Goal: Information Seeking & Learning: Learn about a topic

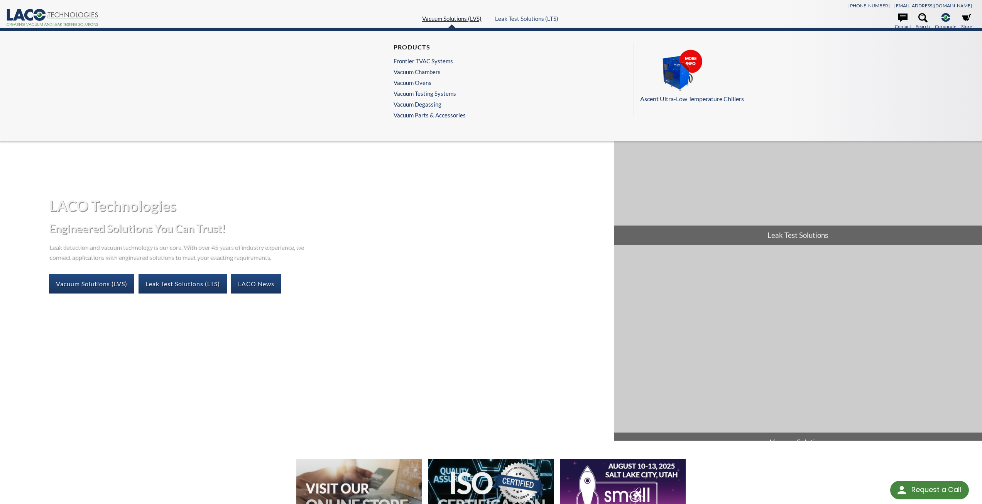
click at [450, 22] on link "Vacuum Solutions (LVS)" at bounding box center [451, 18] width 59 height 7
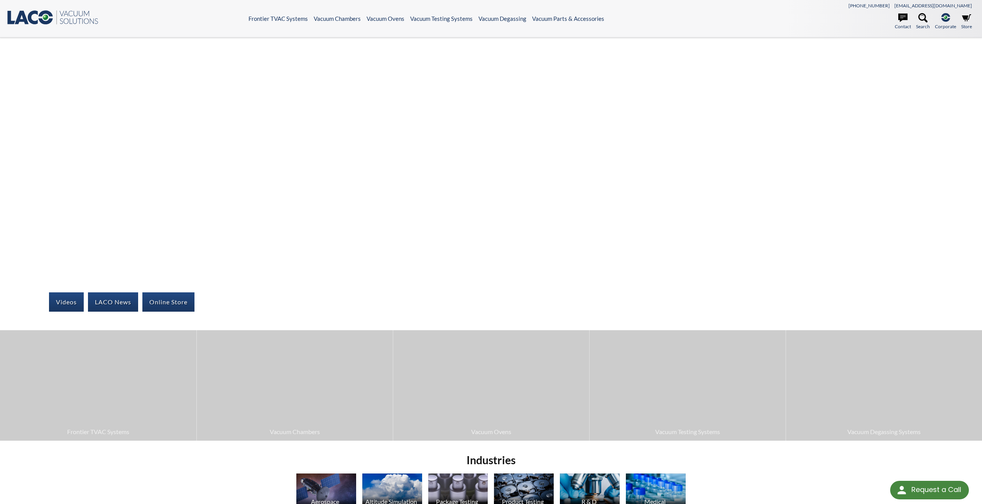
select select "Language Translate Widget"
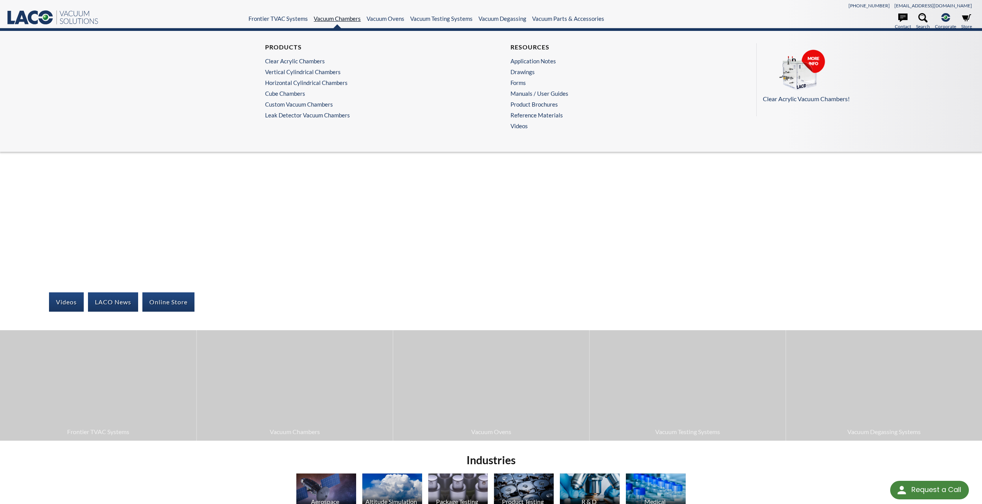
click at [340, 22] on link "Vacuum Chambers" at bounding box center [337, 18] width 47 height 7
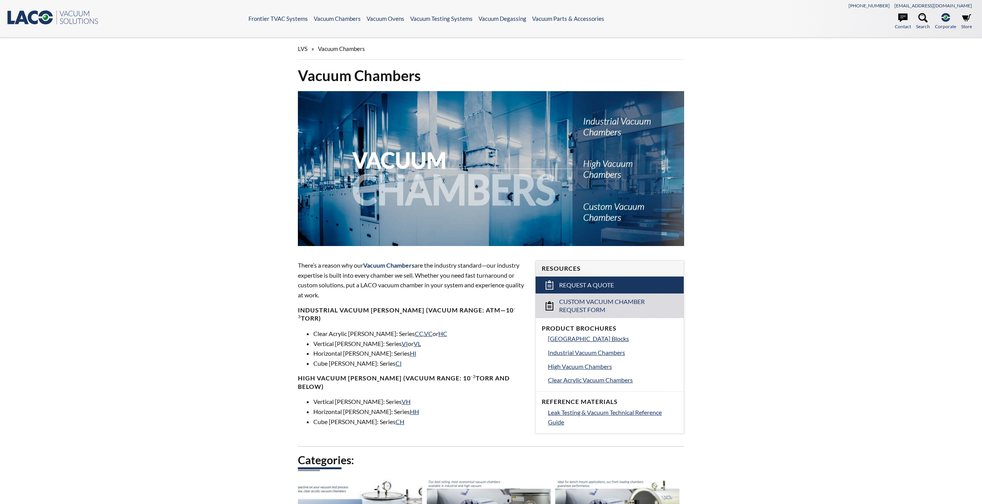
select select "Language Translate Widget"
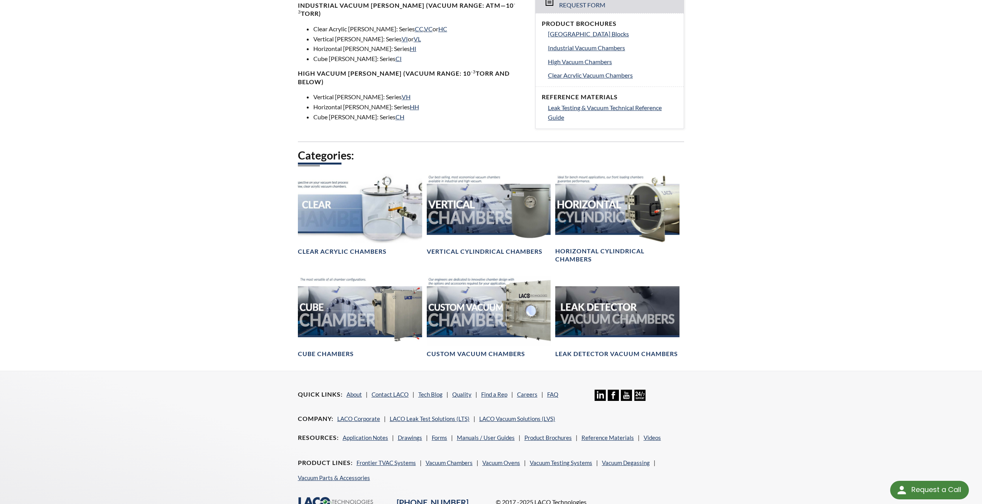
scroll to position [309, 0]
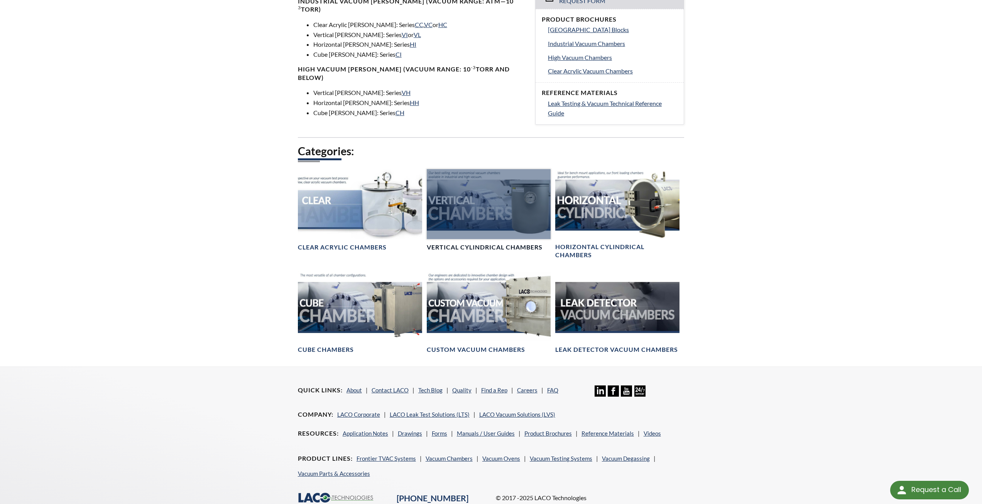
click at [493, 222] on div at bounding box center [489, 204] width 124 height 70
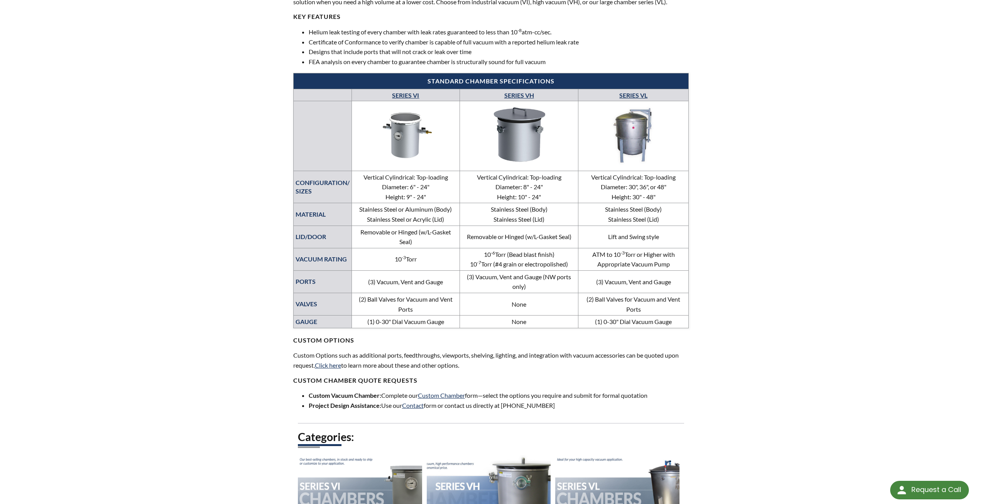
scroll to position [270, 0]
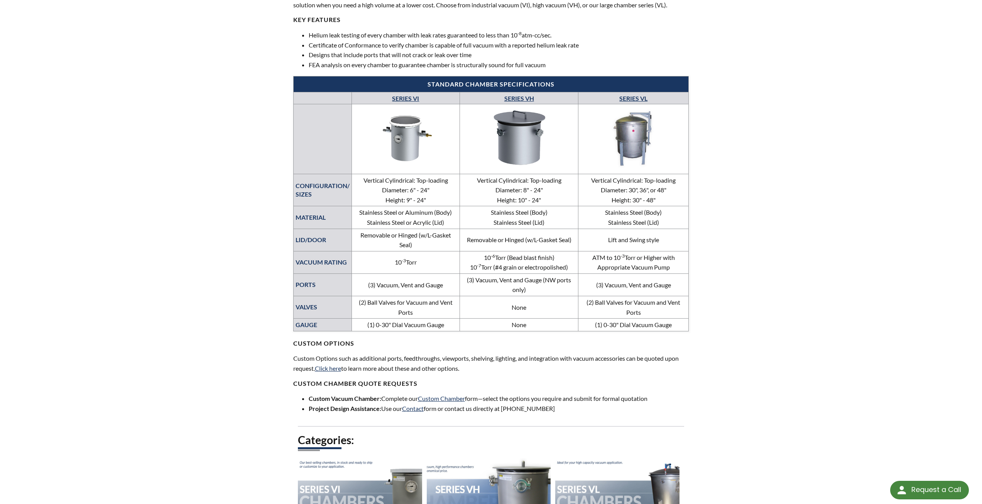
click at [413, 98] on link "SERIES VI" at bounding box center [405, 98] width 27 height 7
click at [521, 96] on link "SERIES VH" at bounding box center [519, 98] width 30 height 7
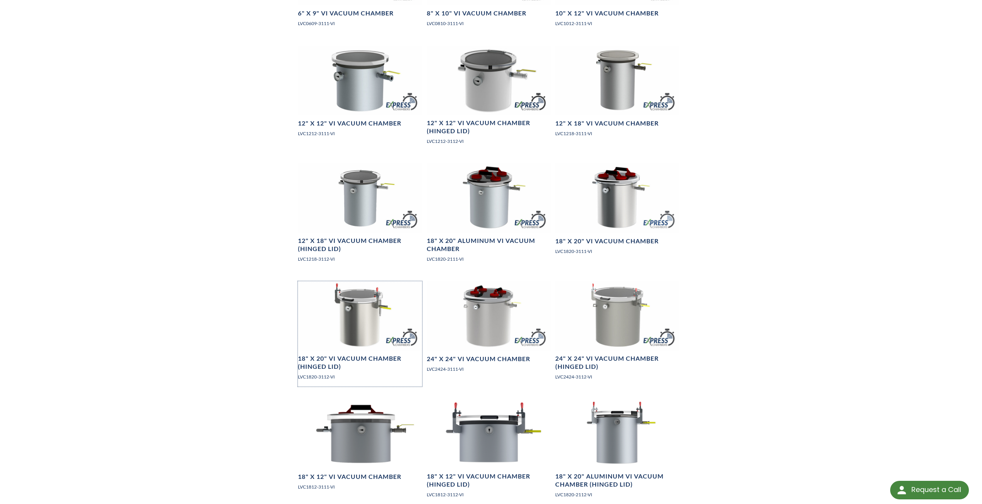
scroll to position [733, 0]
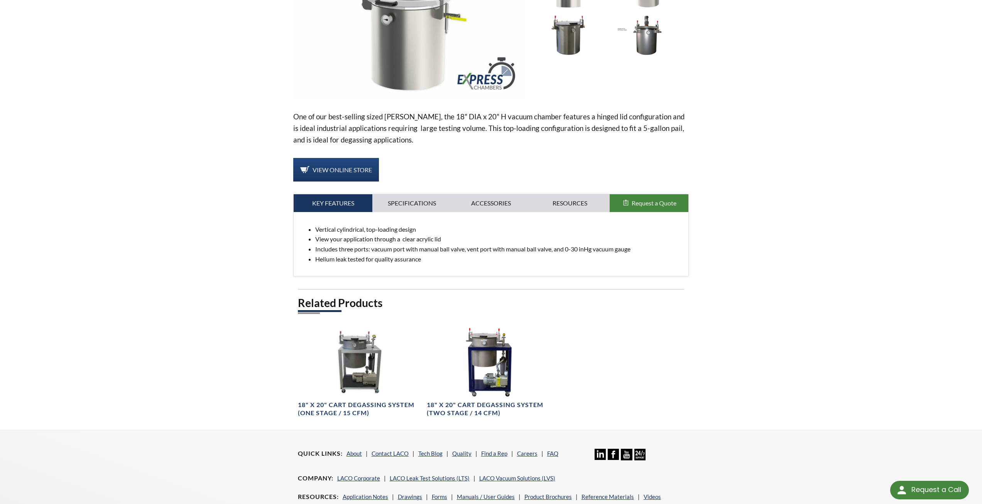
scroll to position [270, 0]
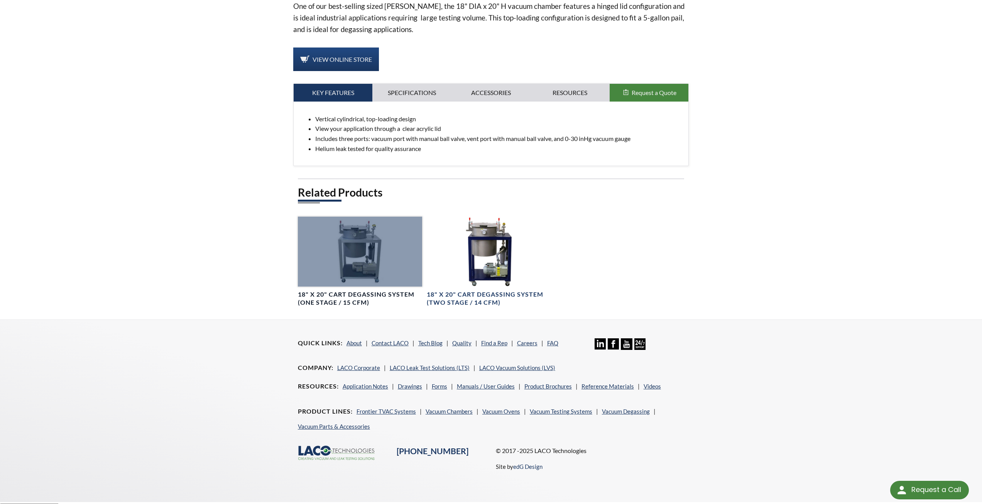
click at [344, 248] on div at bounding box center [360, 252] width 124 height 70
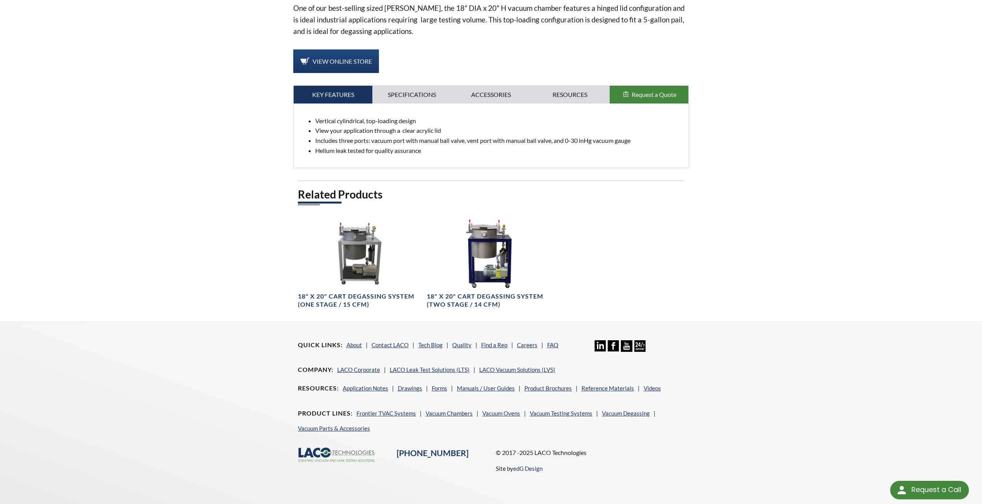
scroll to position [230, 0]
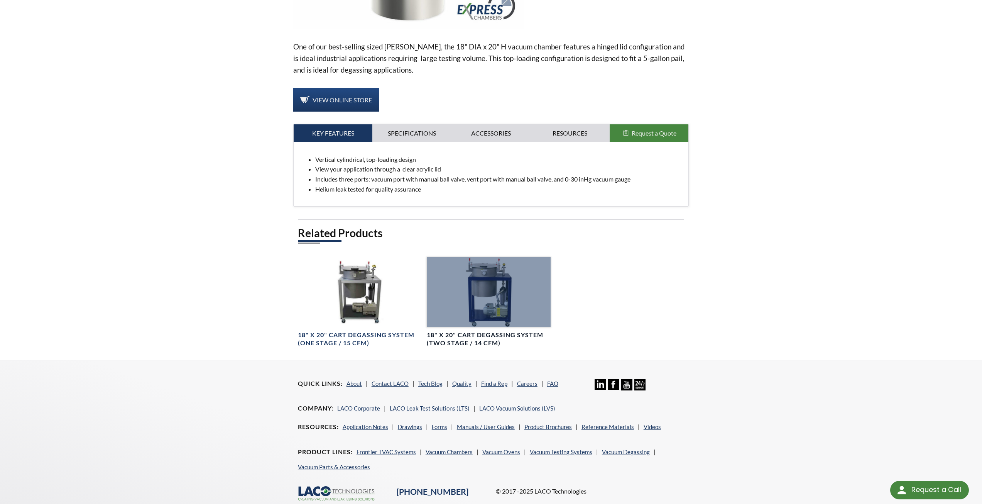
click at [498, 320] on div at bounding box center [489, 292] width 124 height 70
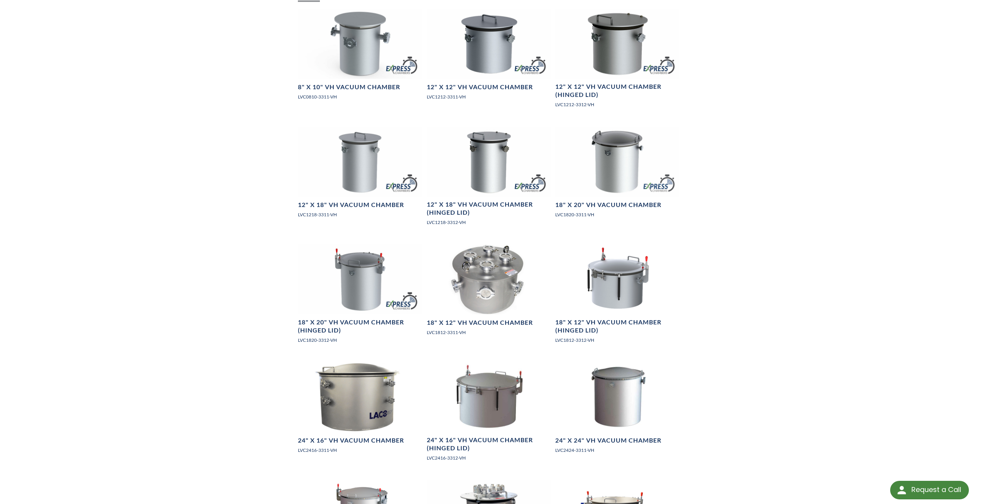
scroll to position [695, 0]
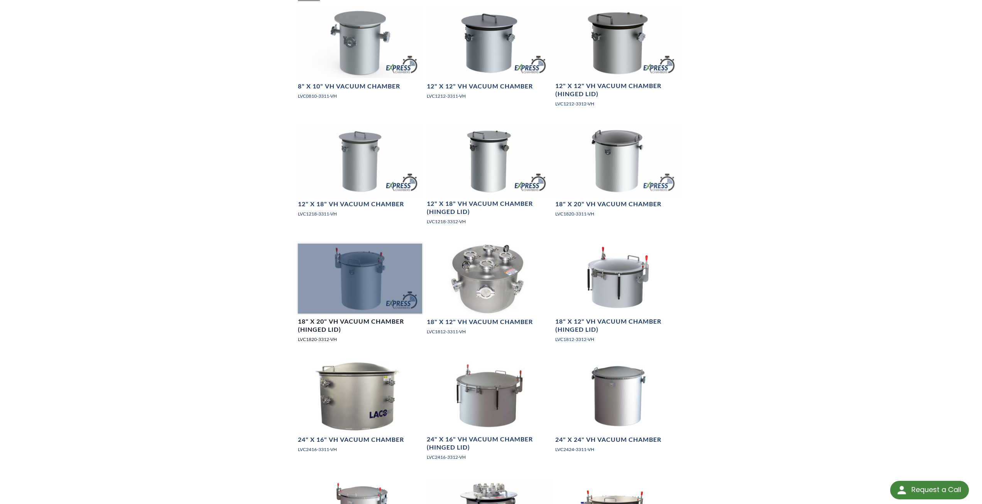
click at [364, 272] on div at bounding box center [360, 279] width 124 height 70
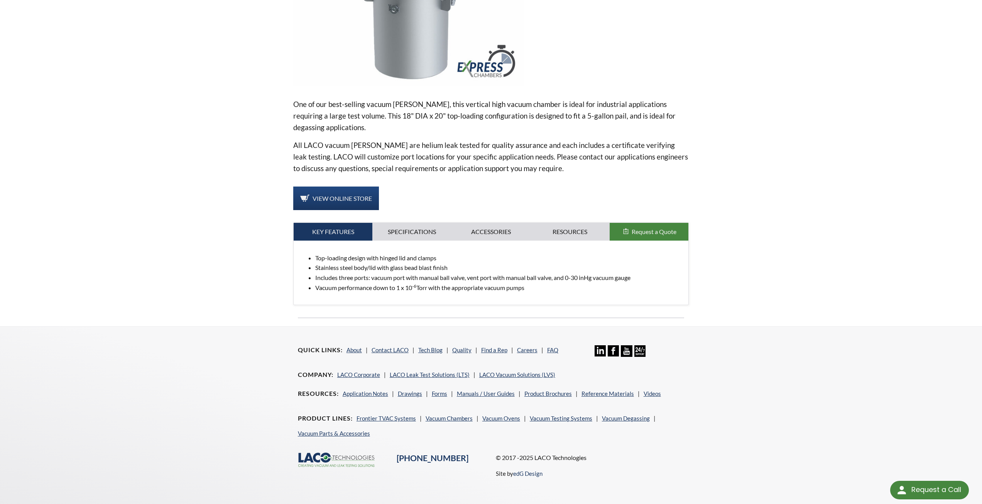
scroll to position [188, 0]
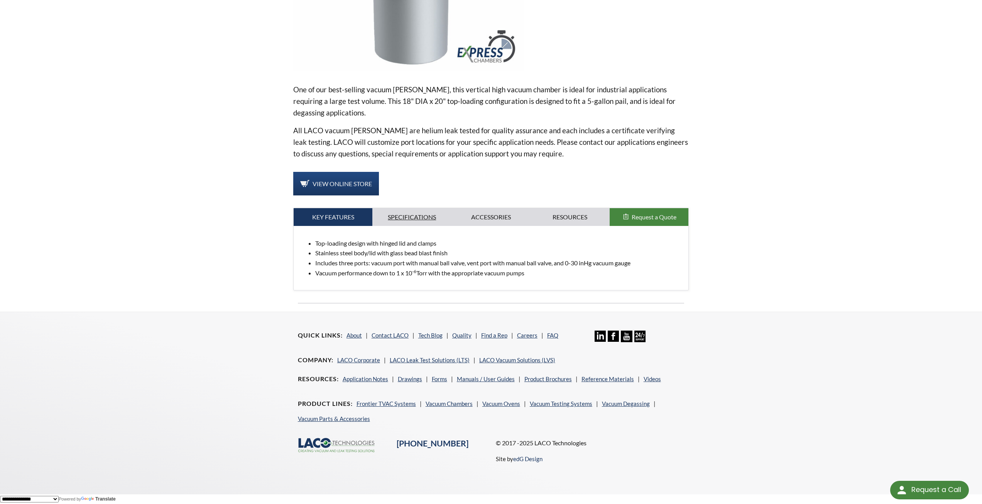
click at [414, 214] on link "Specifications" at bounding box center [411, 217] width 79 height 18
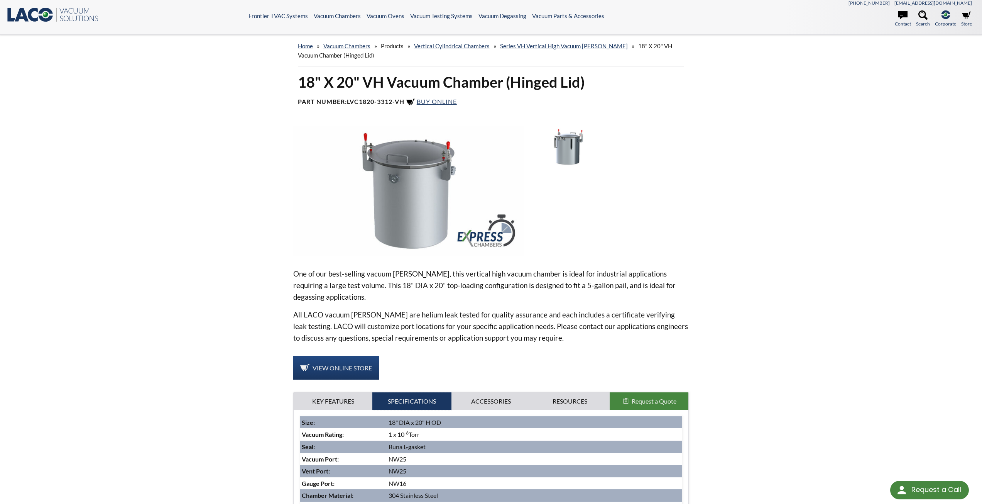
scroll to position [0, 0]
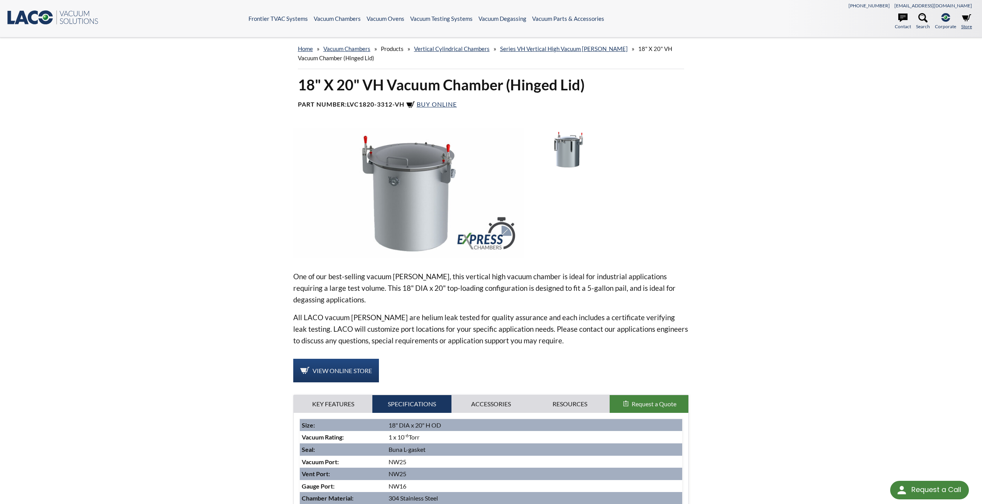
click at [966, 22] on icon at bounding box center [966, 17] width 9 height 9
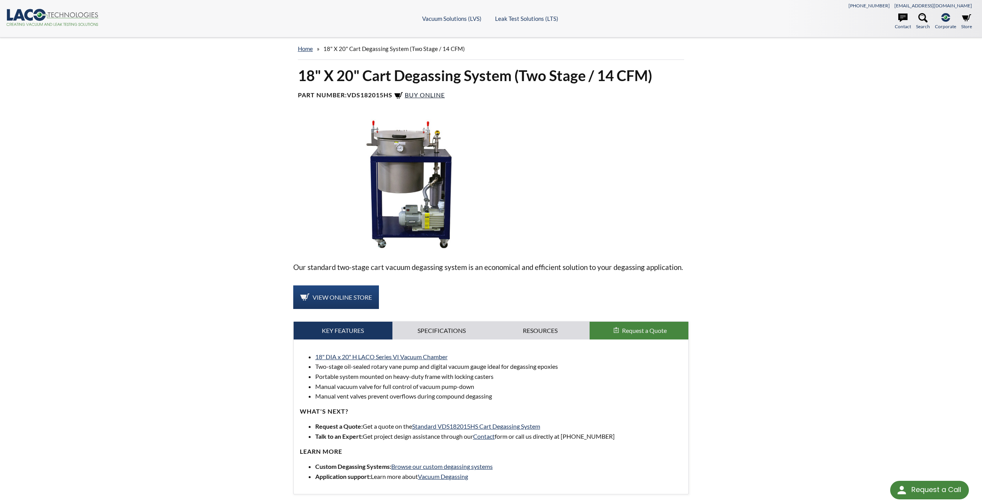
click at [436, 95] on span "Buy Online" at bounding box center [425, 94] width 40 height 7
